Goal: Task Accomplishment & Management: Complete application form

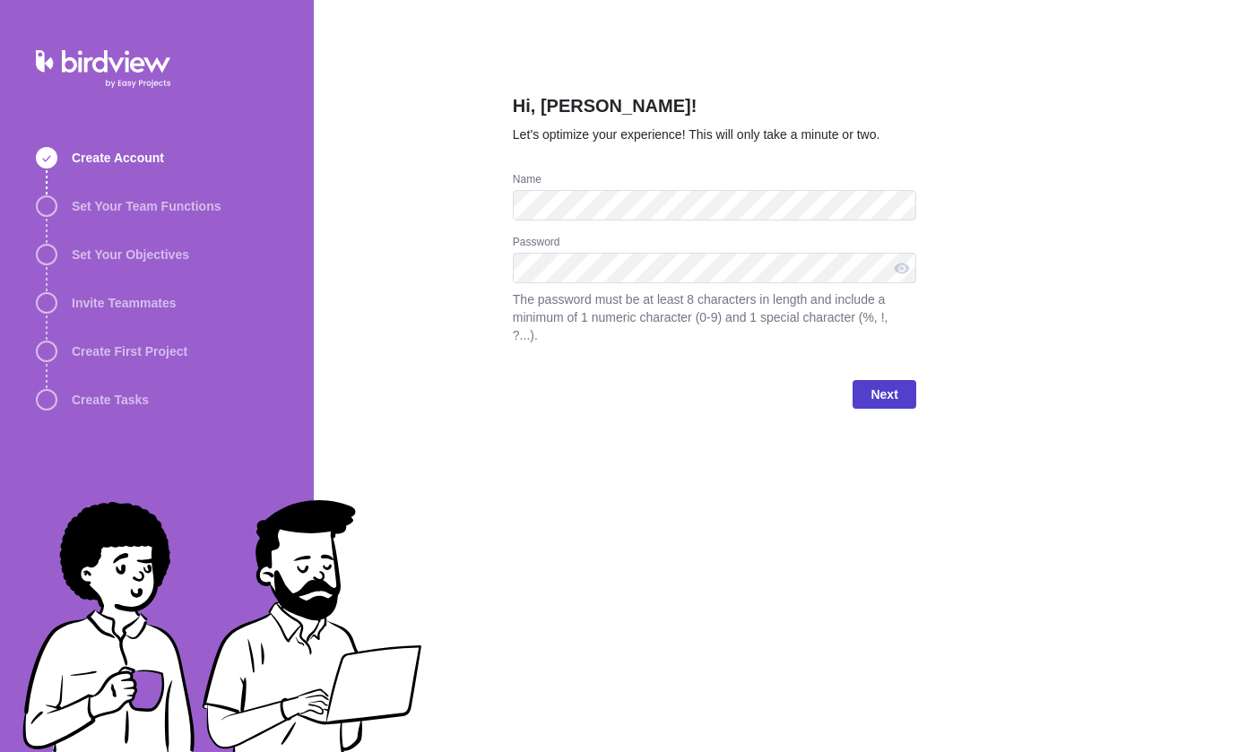
click at [878, 391] on span "Next" at bounding box center [883, 395] width 27 height 22
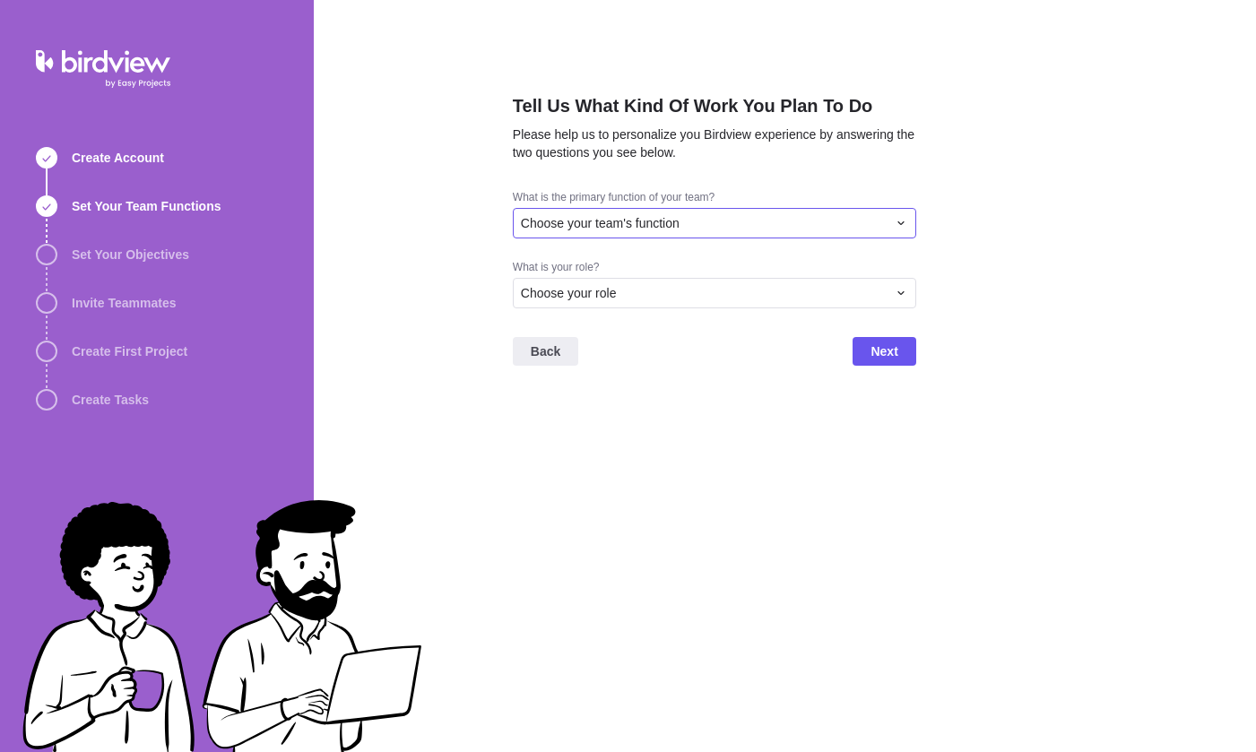
click at [744, 233] on div "Choose your team's function" at bounding box center [714, 223] width 403 height 30
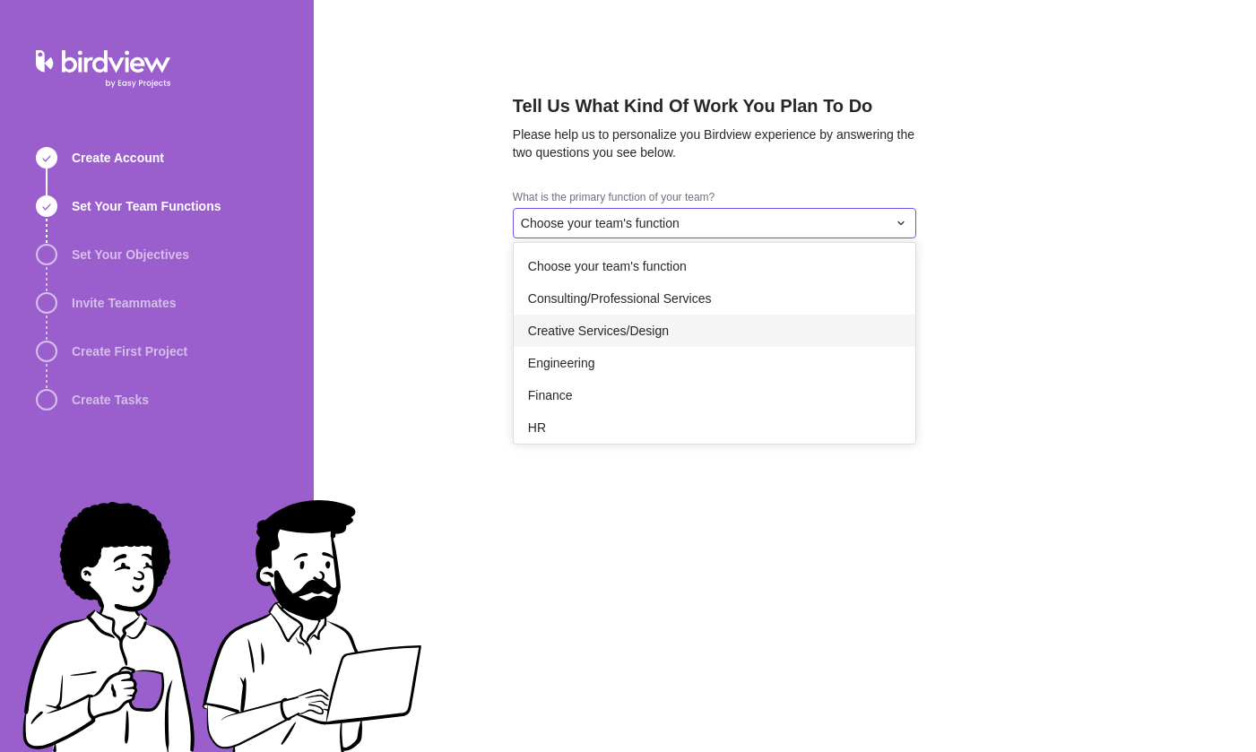
click at [631, 330] on span "Creative Services/Design" at bounding box center [598, 331] width 141 height 18
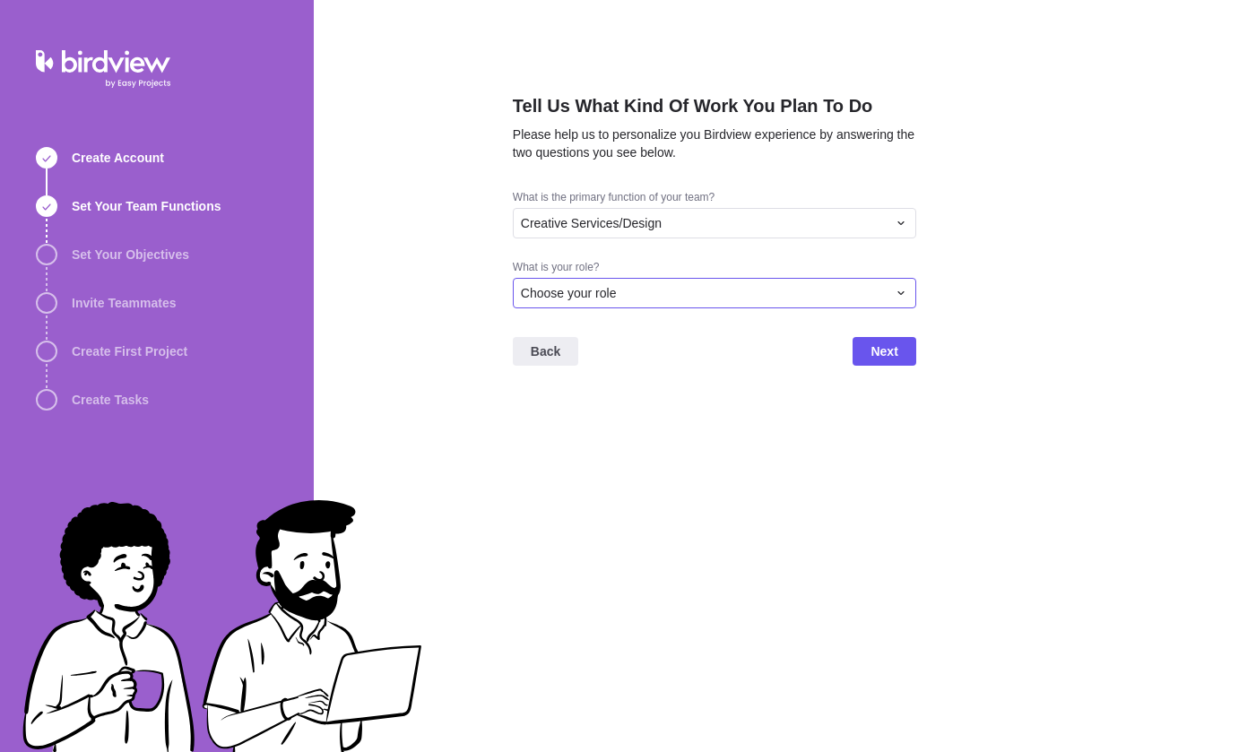
click at [657, 287] on div "Choose your role" at bounding box center [704, 293] width 366 height 18
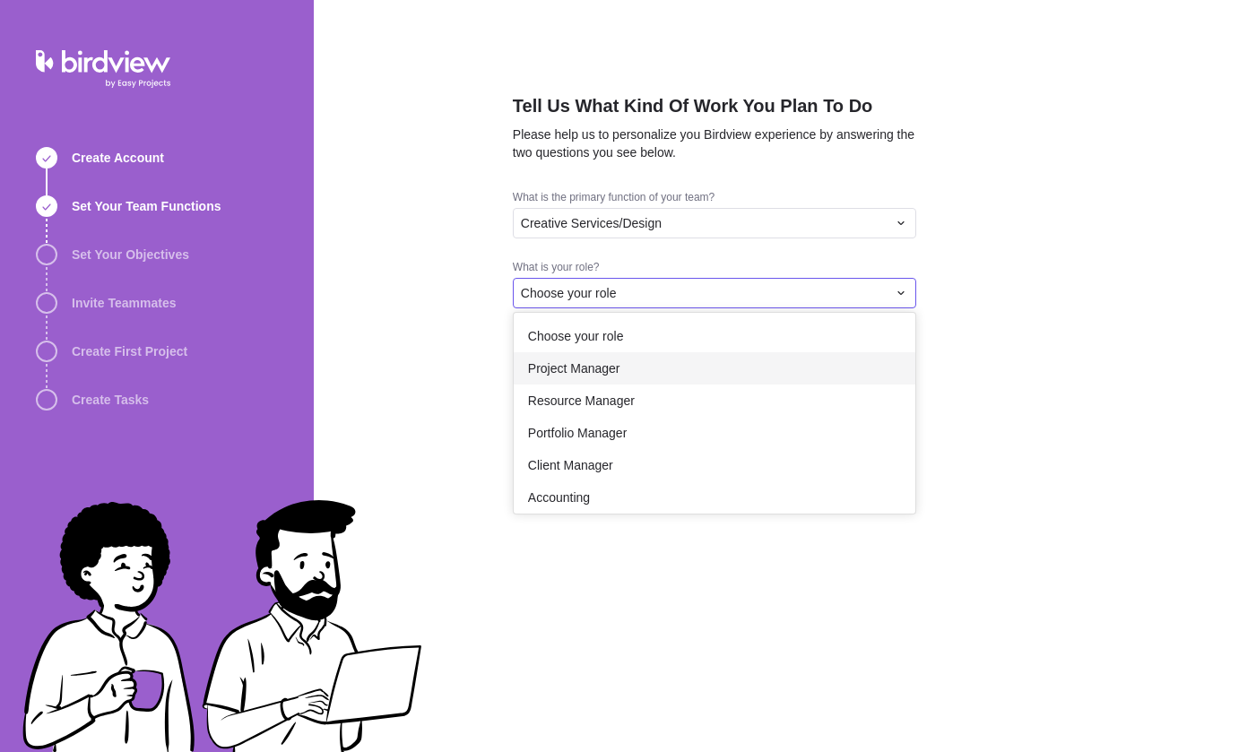
click at [590, 364] on span "Project Manager" at bounding box center [574, 368] width 92 height 18
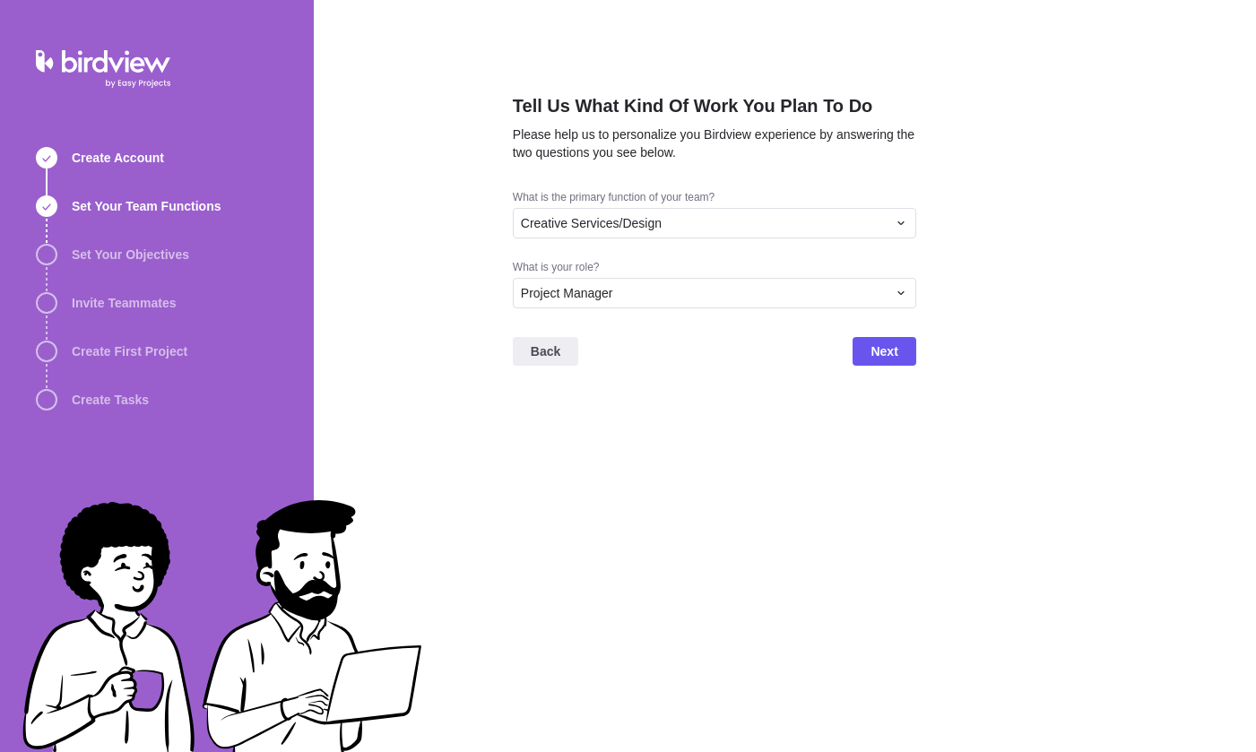
click at [870, 368] on div "Back Next" at bounding box center [714, 359] width 403 height 72
click at [877, 356] on span "Next" at bounding box center [883, 352] width 27 height 22
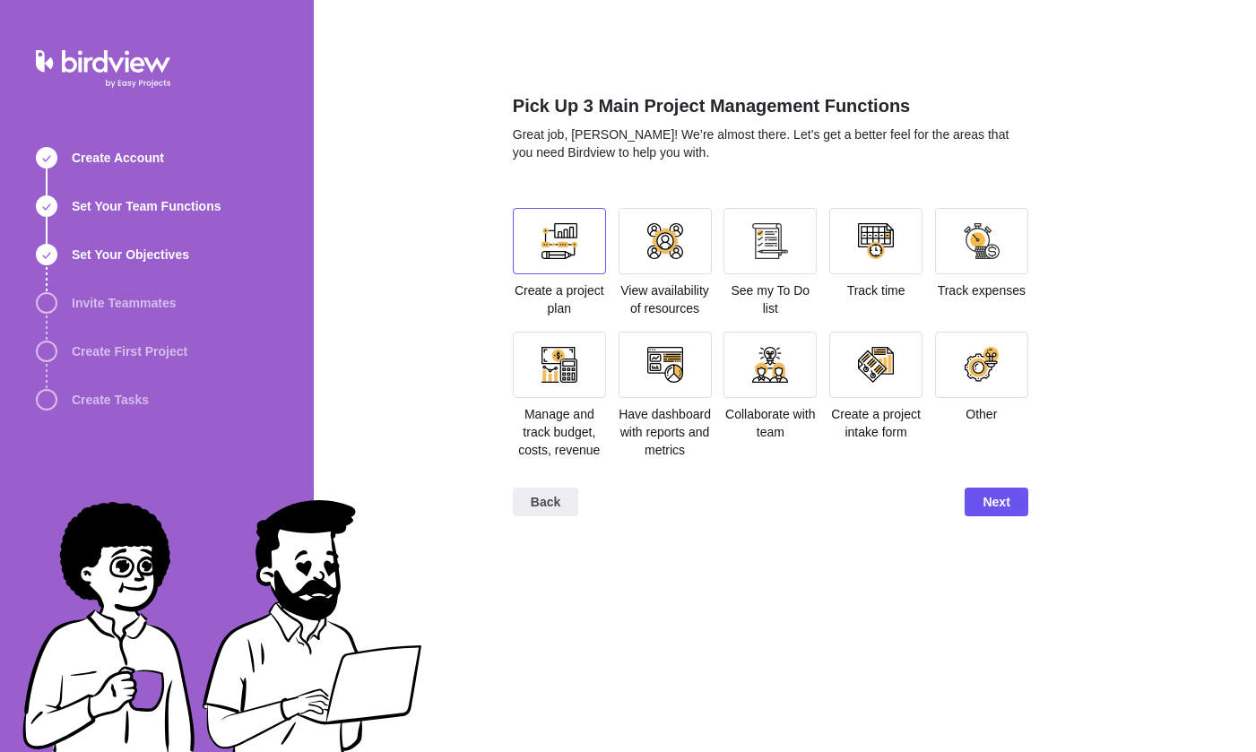
click at [540, 244] on div at bounding box center [559, 241] width 93 height 66
click at [571, 395] on div at bounding box center [559, 365] width 93 height 66
click at [679, 368] on div at bounding box center [665, 365] width 36 height 36
click at [982, 513] on span "Next" at bounding box center [995, 502] width 27 height 22
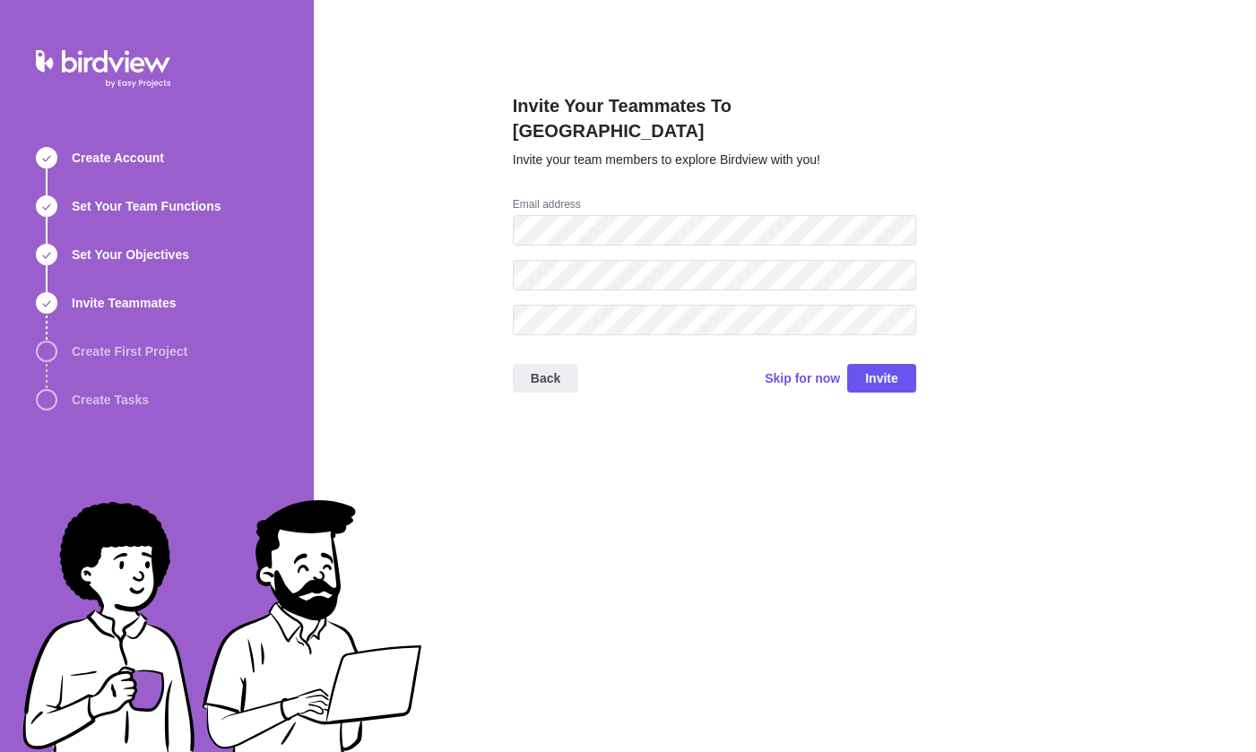
click at [770, 155] on div "Invite Your Teammates To Birdview Invite your team members to explore Birdview …" at bounding box center [714, 145] width 403 height 104
click at [805, 369] on span "Skip for now" at bounding box center [802, 378] width 75 height 18
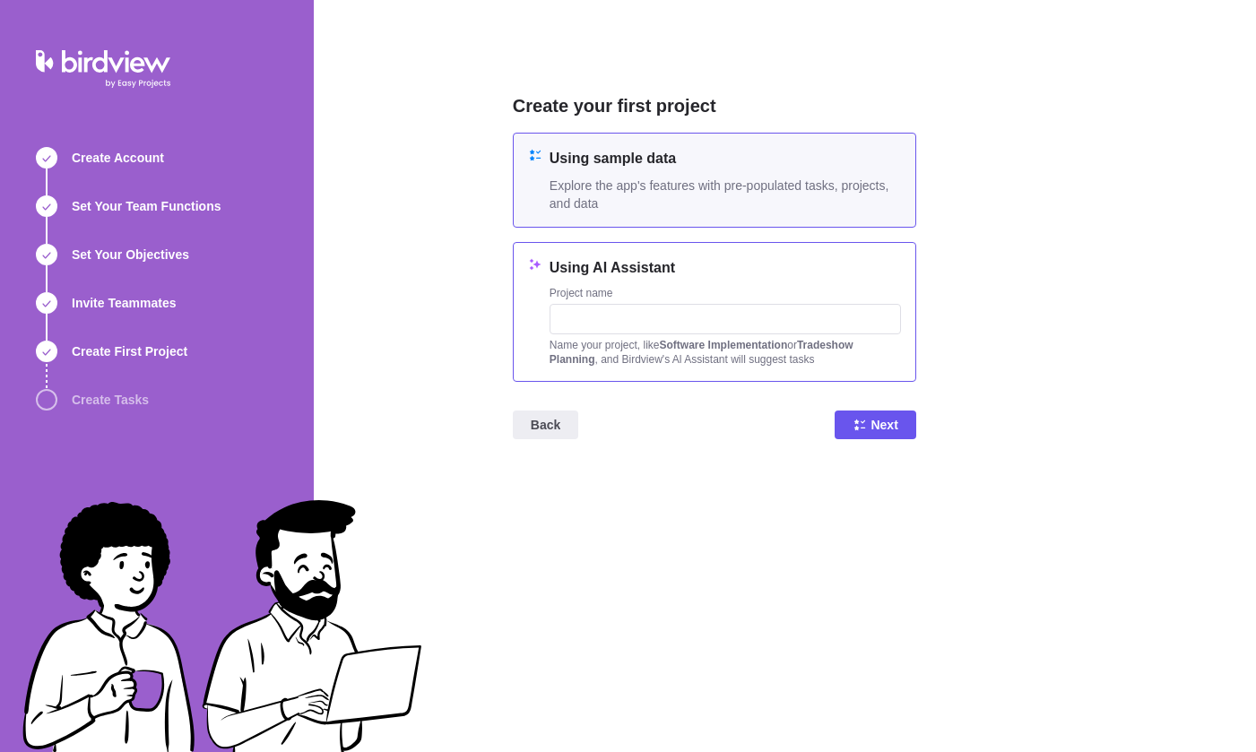
click at [659, 339] on div "Name your project, like Software Implementation or Tradeshow Planning , and Bir…" at bounding box center [724, 352] width 351 height 29
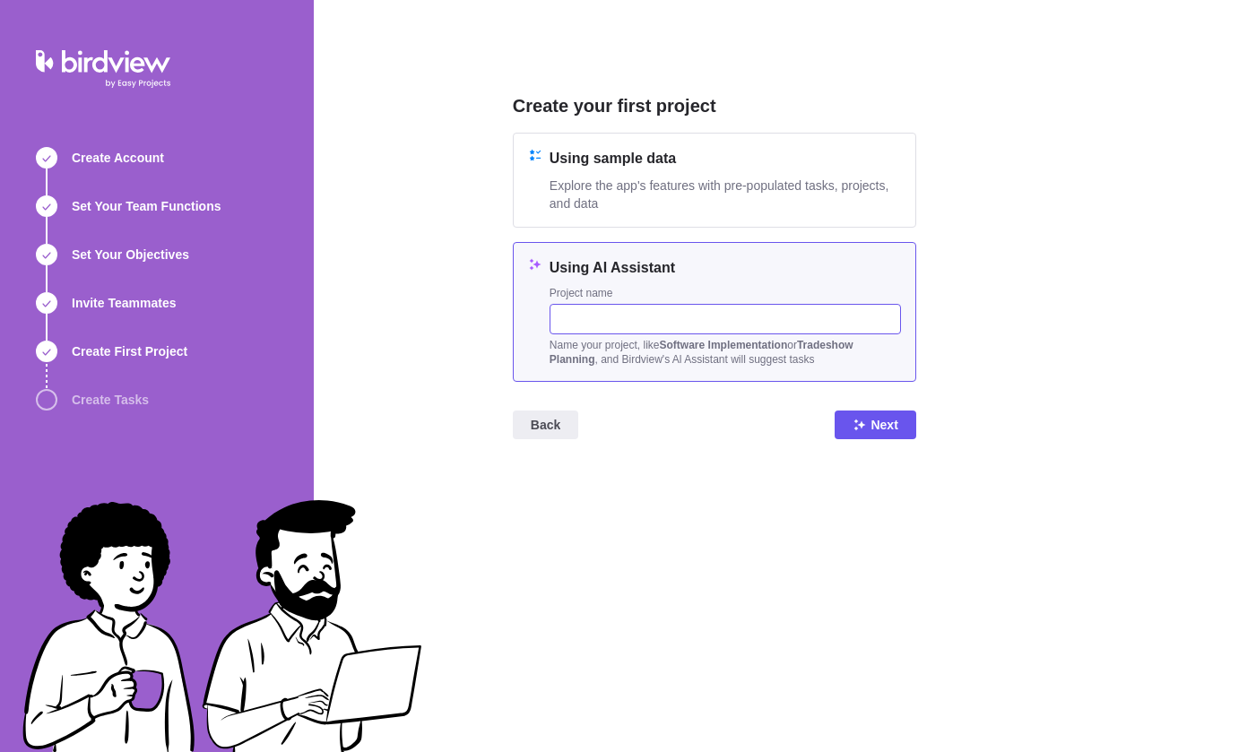
click at [732, 324] on input "text" at bounding box center [724, 319] width 351 height 30
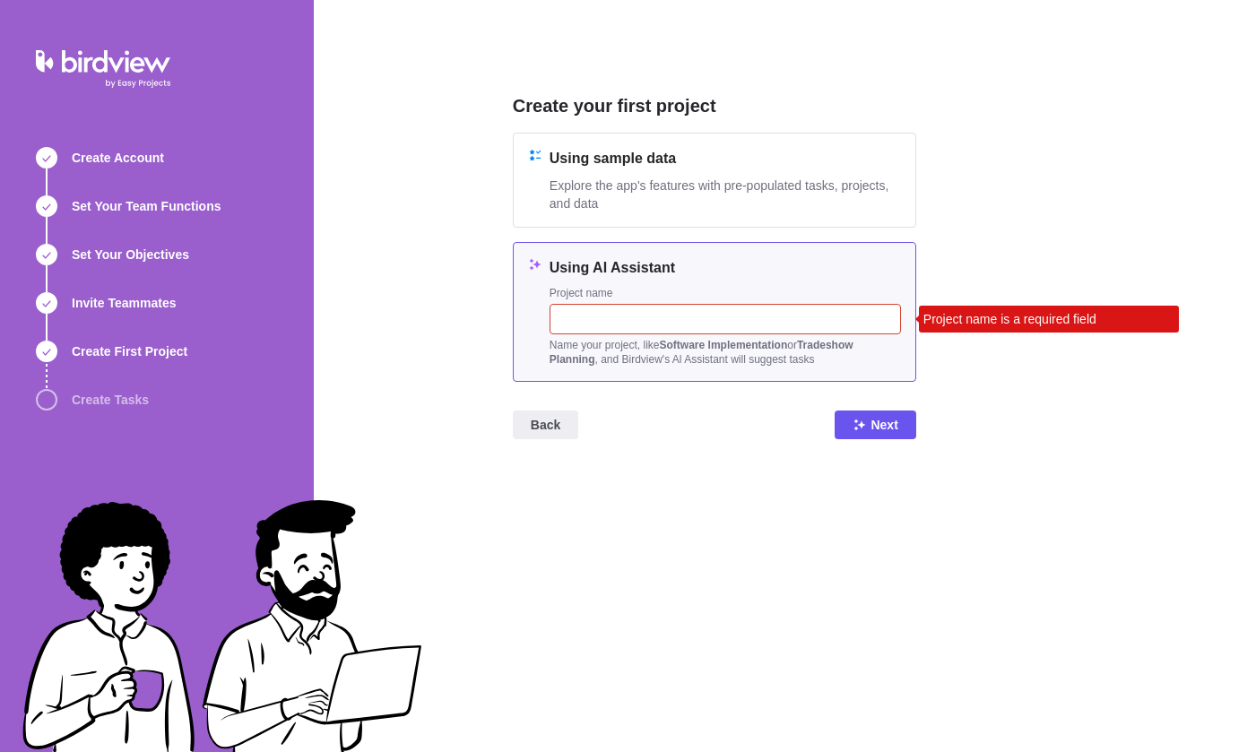
type input "C"
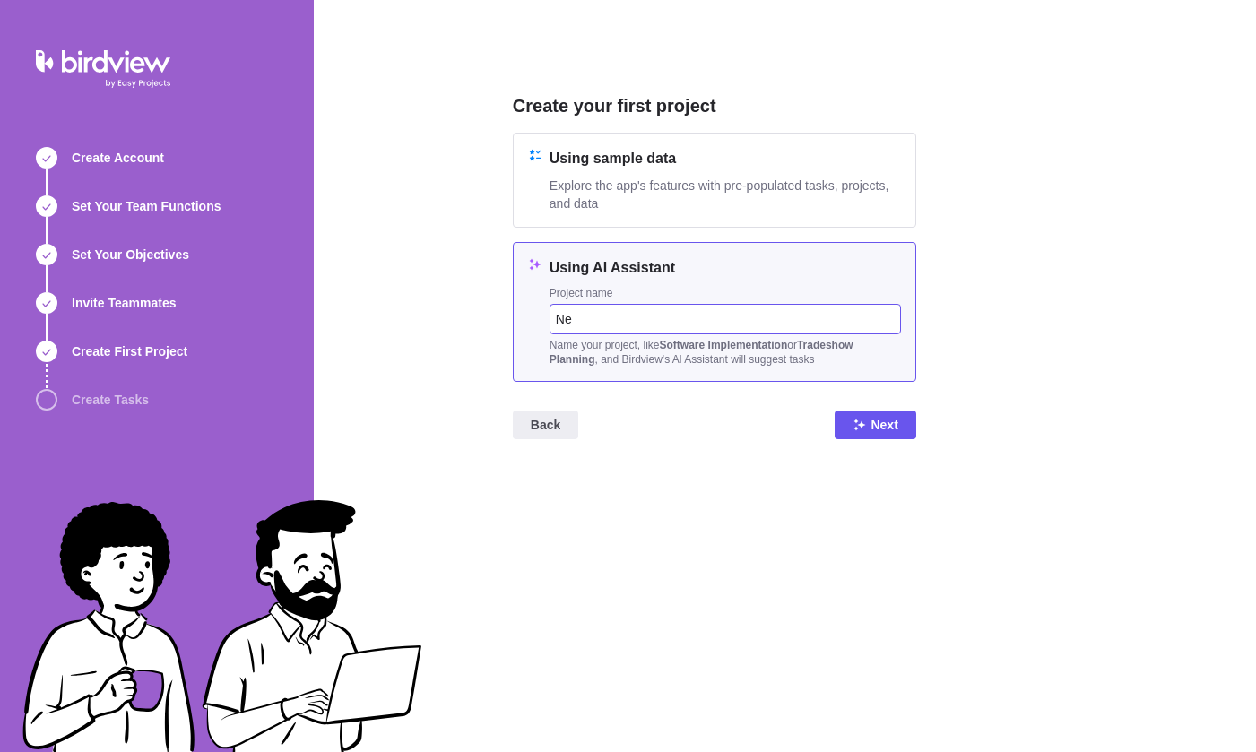
type input "N"
type input "House Remodelation"
click at [893, 413] on span "Next" at bounding box center [875, 425] width 81 height 29
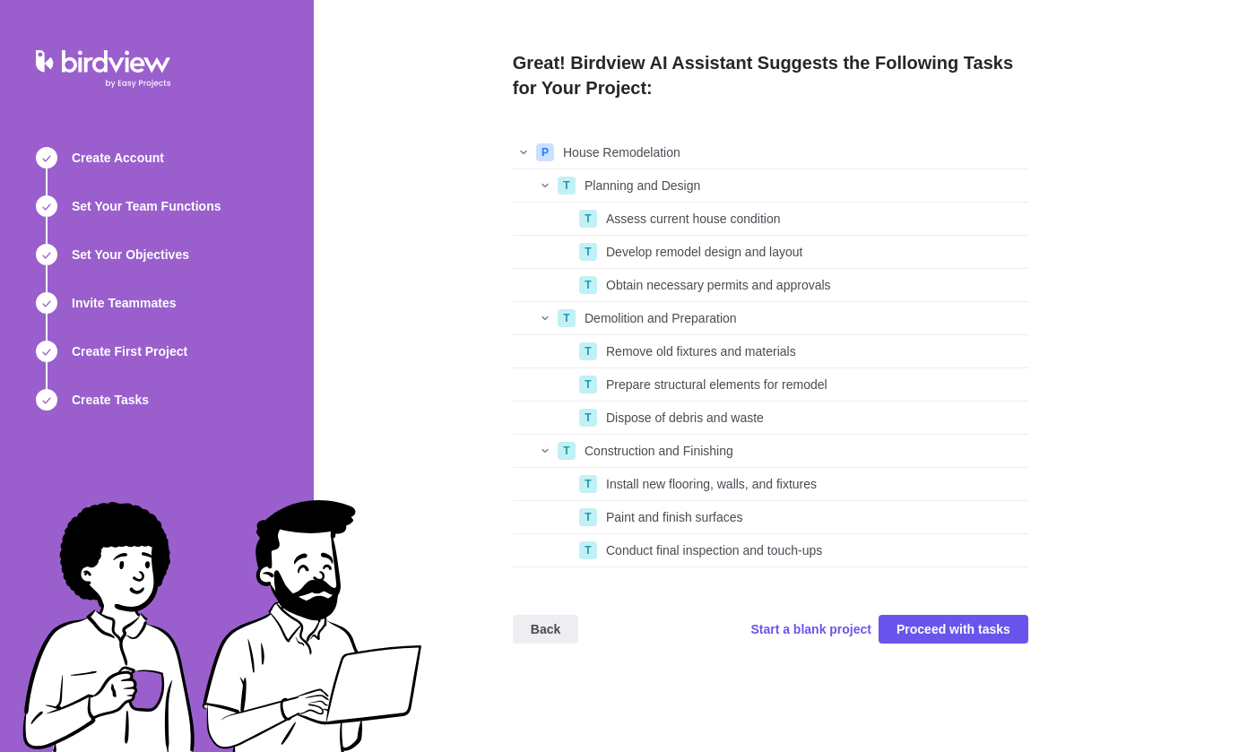
click at [548, 450] on div "grid" at bounding box center [534, 450] width 43 height 25
click at [535, 450] on div "grid" at bounding box center [534, 450] width 43 height 25
click at [950, 633] on span "Proceed with tasks" at bounding box center [953, 630] width 114 height 22
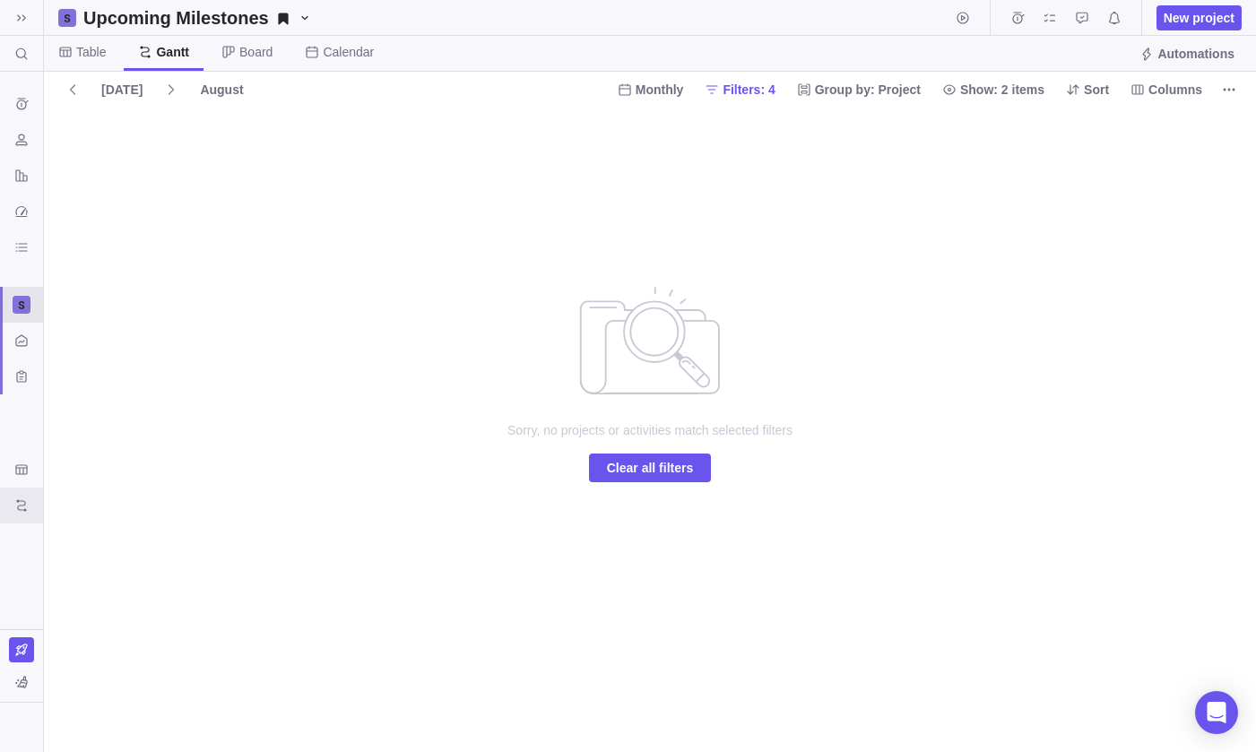
click at [27, 307] on div at bounding box center [22, 305] width 18 height 18
click at [37, 161] on div "Time logs history Resources Reports Dashboard BI dashboards Activity center Cus…" at bounding box center [21, 351] width 43 height 558
click at [25, 143] on icon "Resources" at bounding box center [21, 140] width 14 height 14
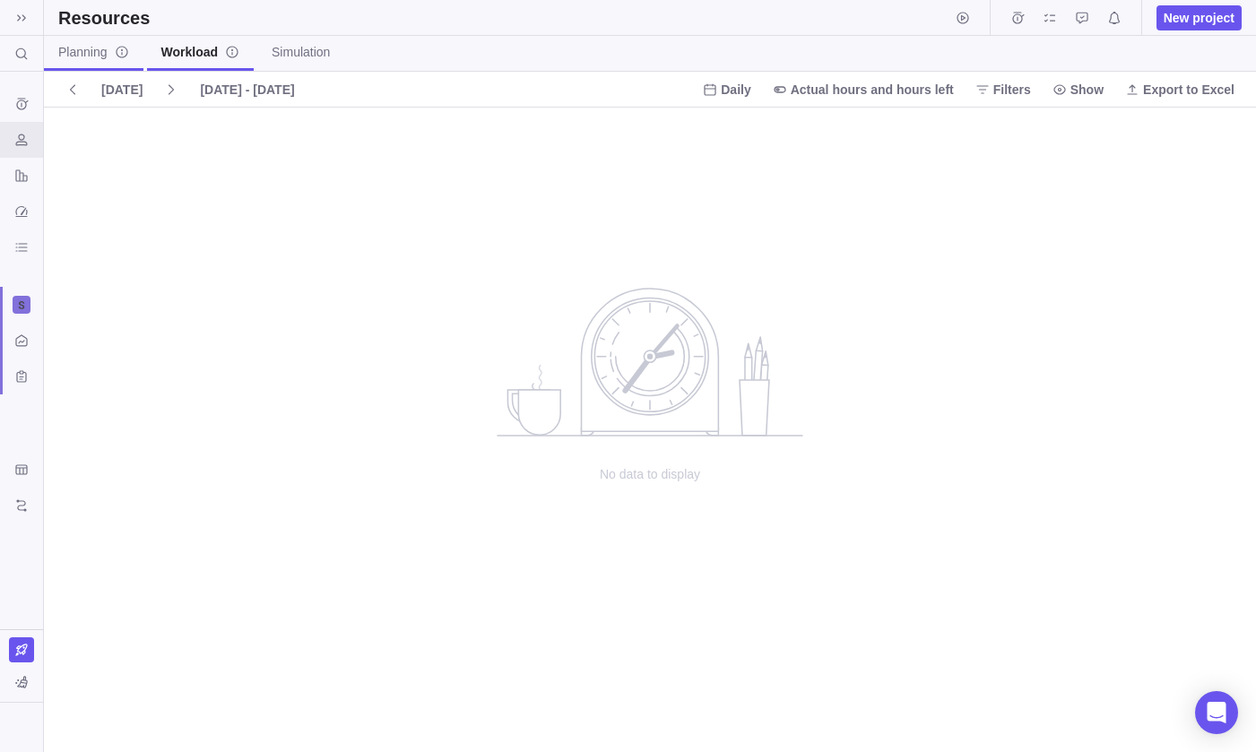
click at [89, 65] on link "Planning" at bounding box center [94, 53] width 100 height 35
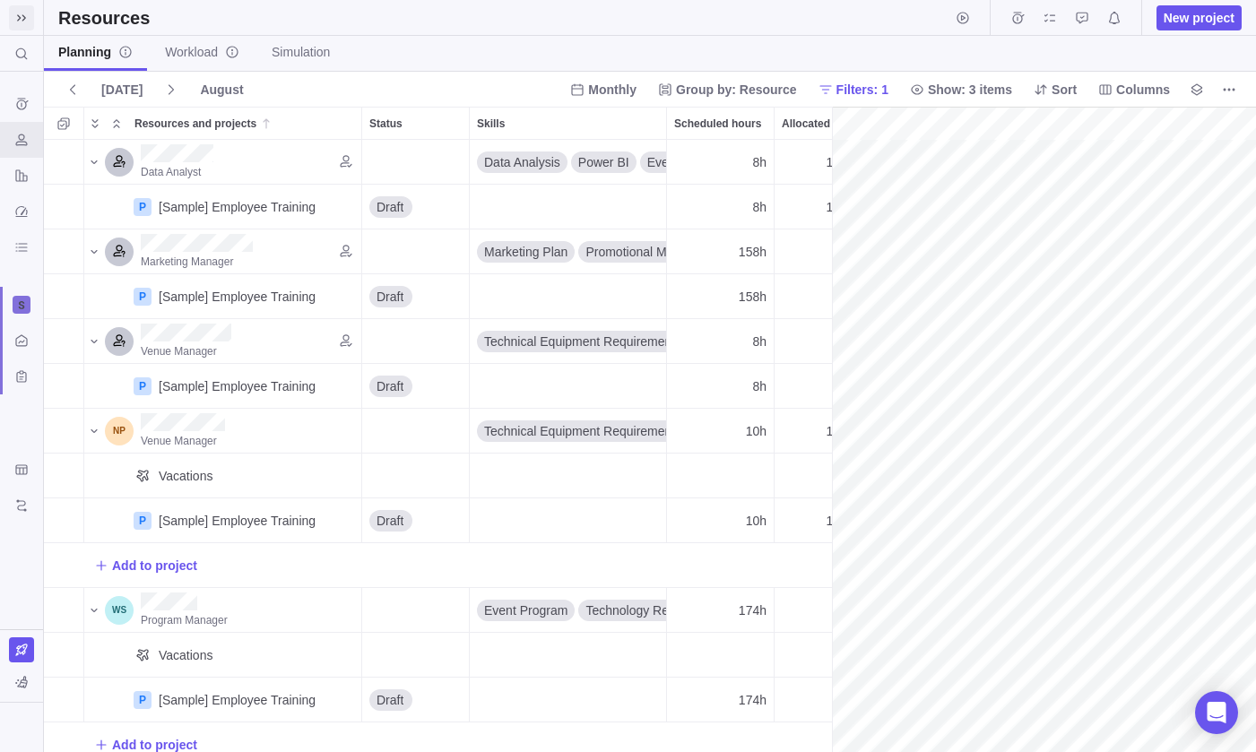
scroll to position [0, 307]
click at [26, 15] on icon at bounding box center [21, 18] width 14 height 14
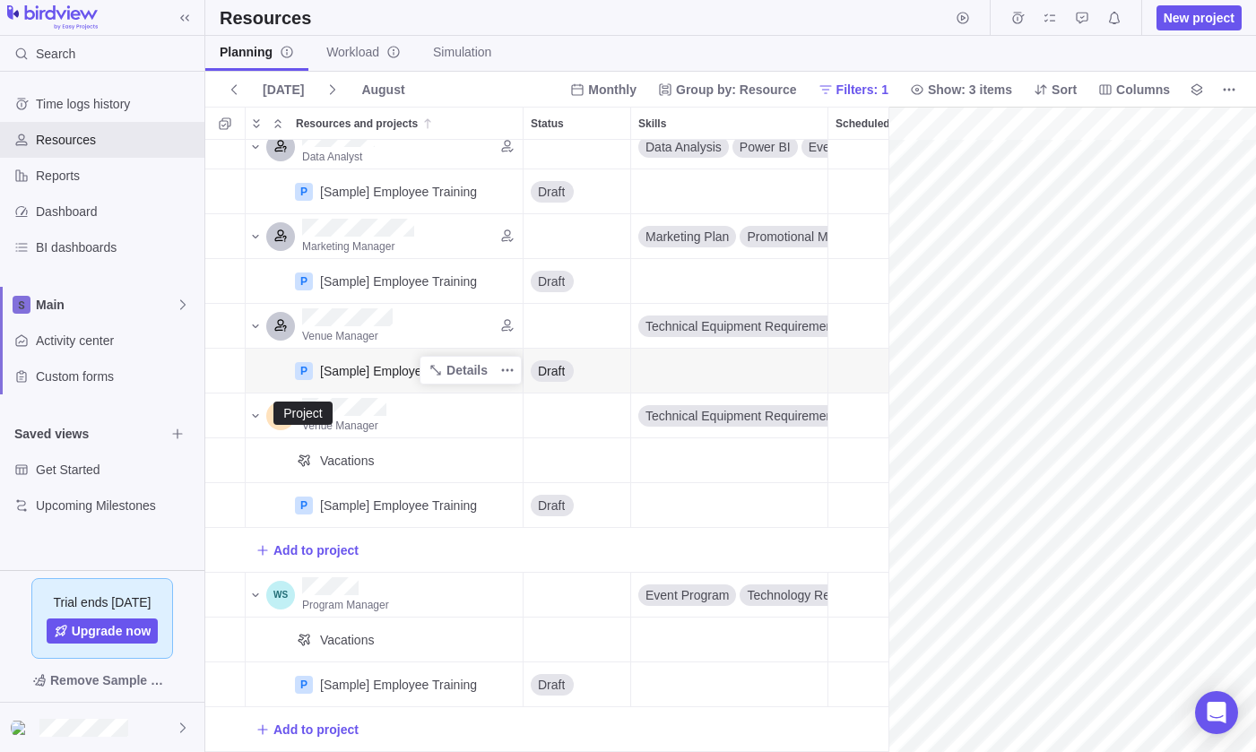
scroll to position [15, 0]
